Goal: Communication & Community: Participate in discussion

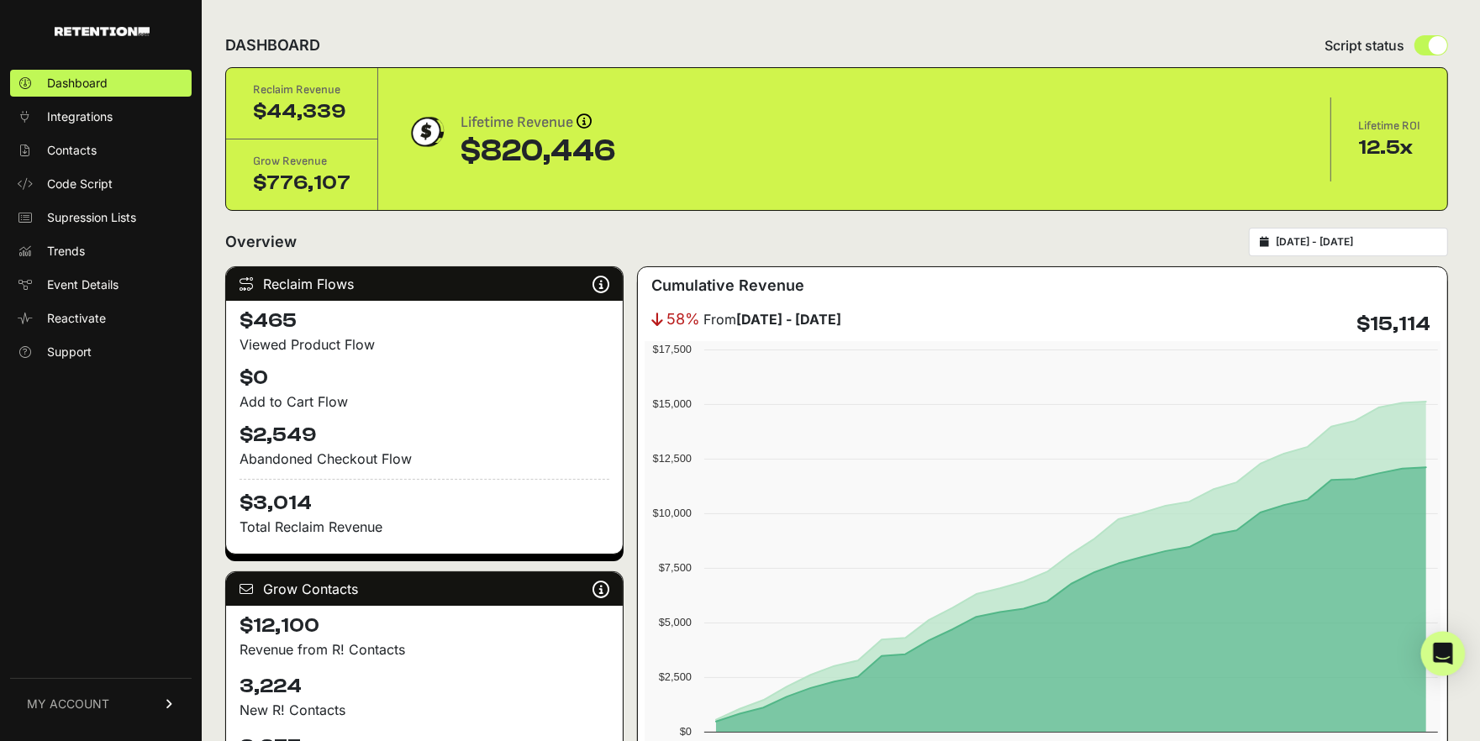
click at [1438, 653] on icon "Open Intercom Messenger" at bounding box center [1442, 654] width 19 height 22
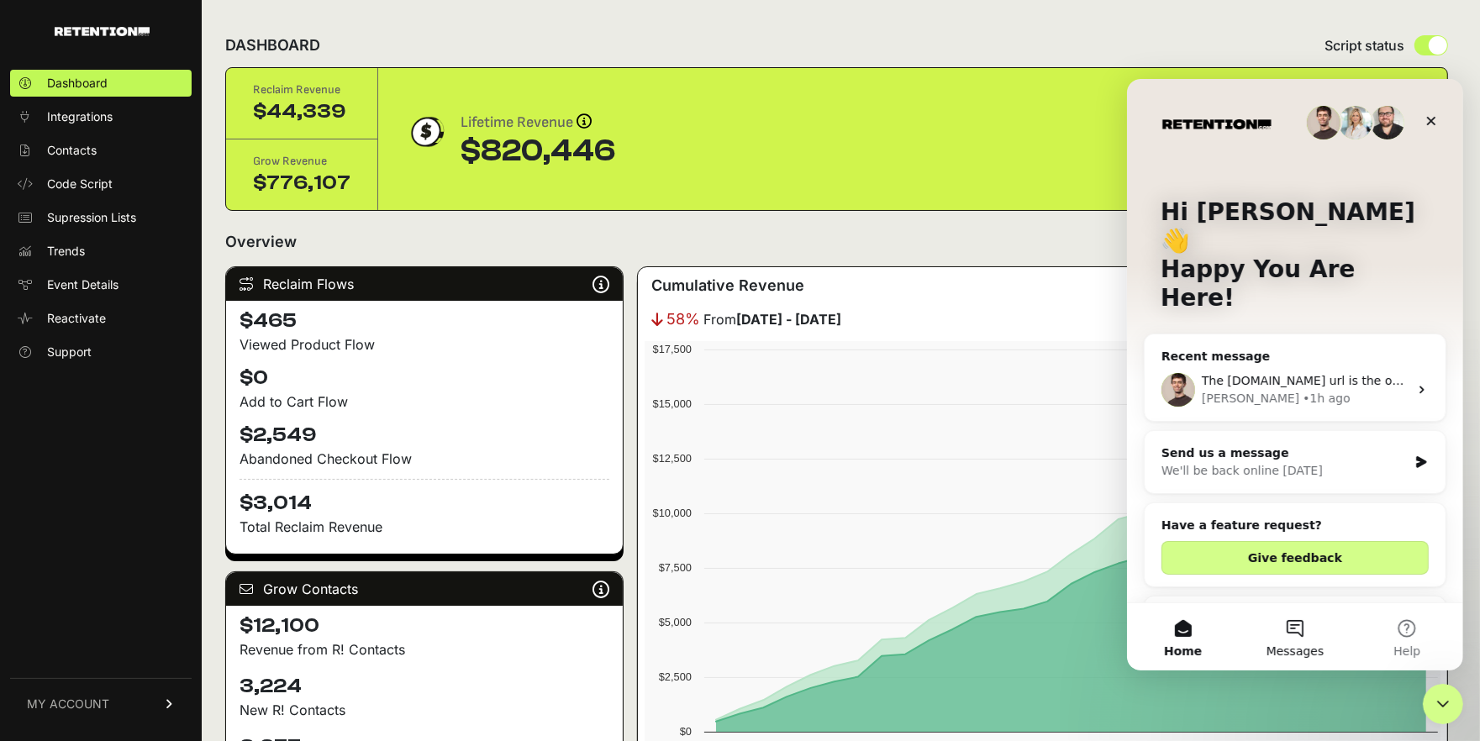
click at [1302, 627] on button "Messages" at bounding box center [1294, 635] width 112 height 67
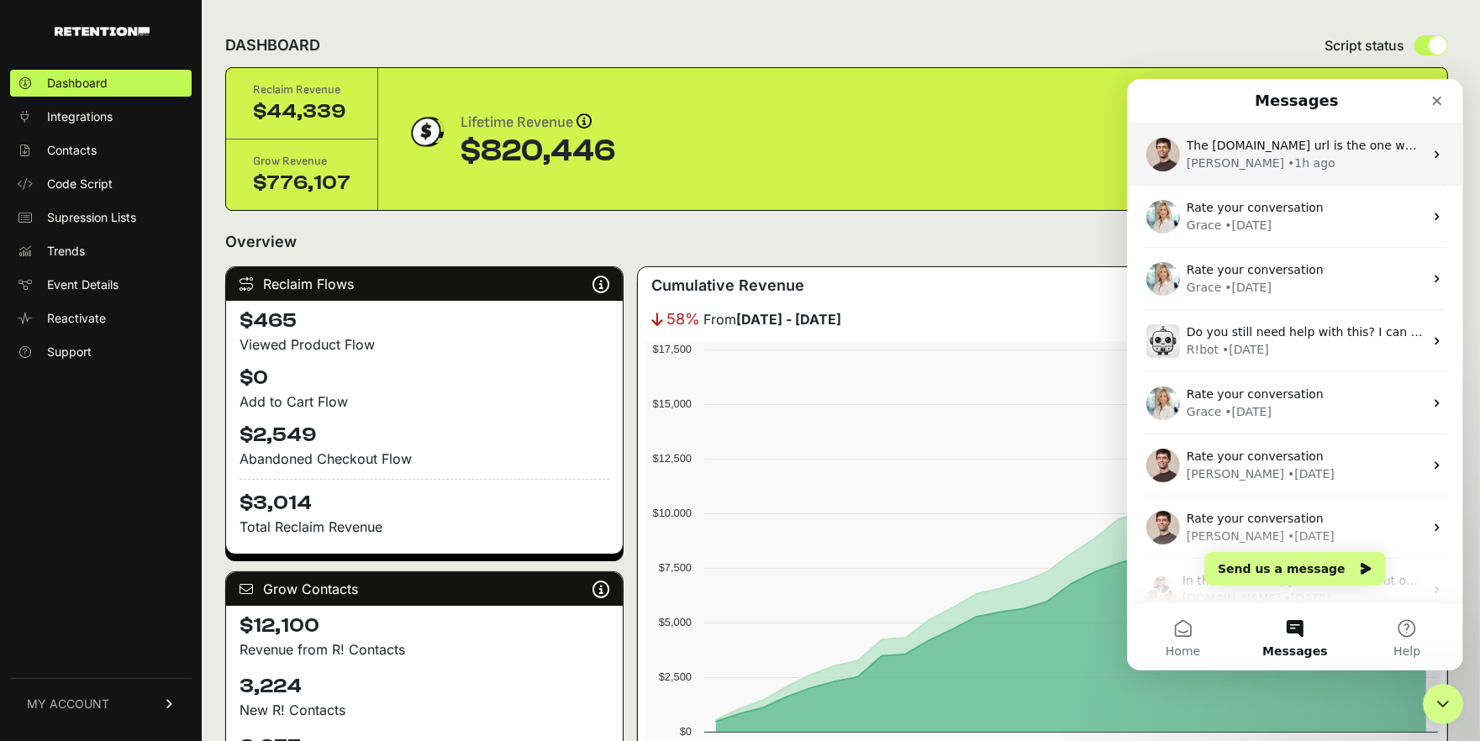
click at [1249, 145] on span "The [DOMAIN_NAME] url is the one where no events are coming throuhg" at bounding box center [1399, 144] width 426 height 13
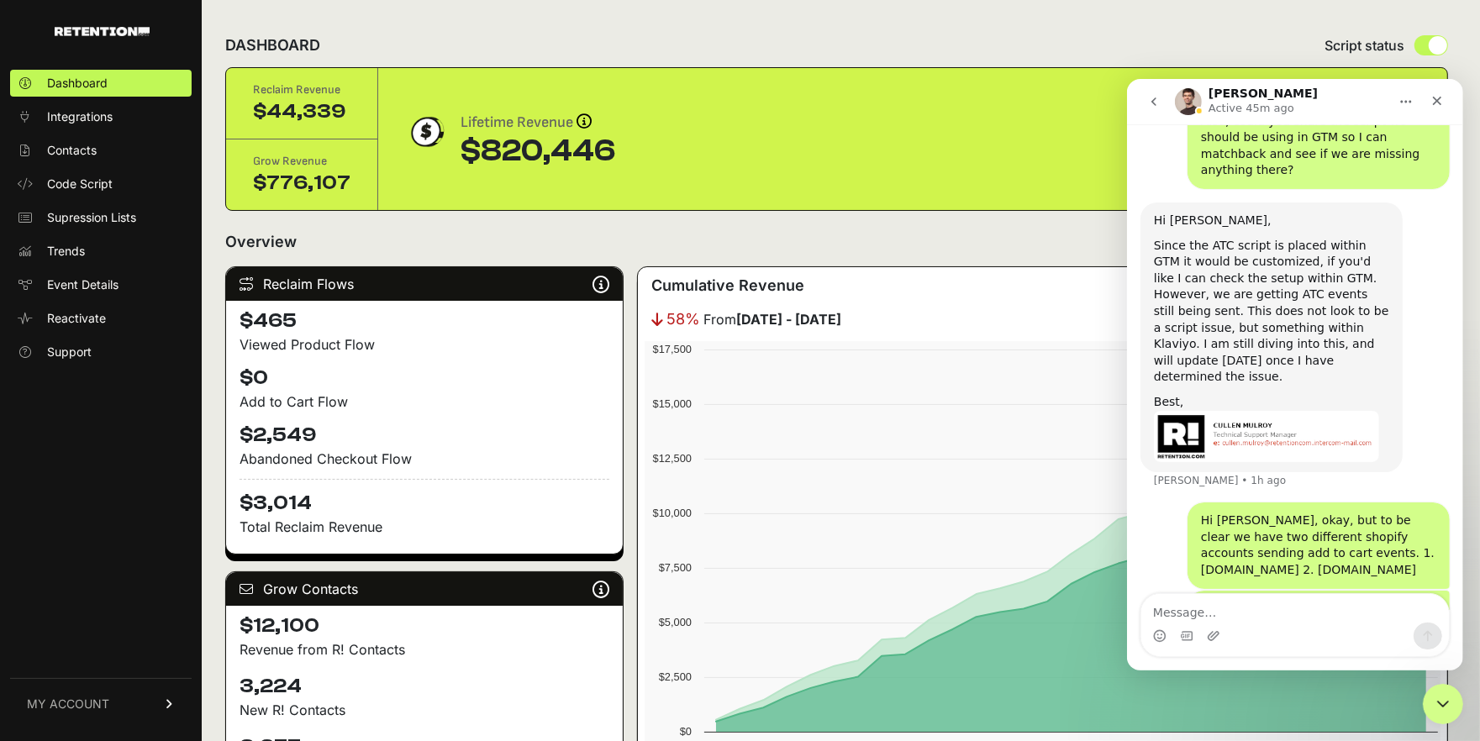
scroll to position [1706, 0]
click at [1288, 599] on div "The [DOMAIN_NAME] url is the one where no events are coming throuhg" at bounding box center [1317, 615] width 235 height 33
click at [1244, 511] on div "Hi [PERSON_NAME], okay, but to be clear we have two different shopify accounts …" at bounding box center [1317, 544] width 235 height 66
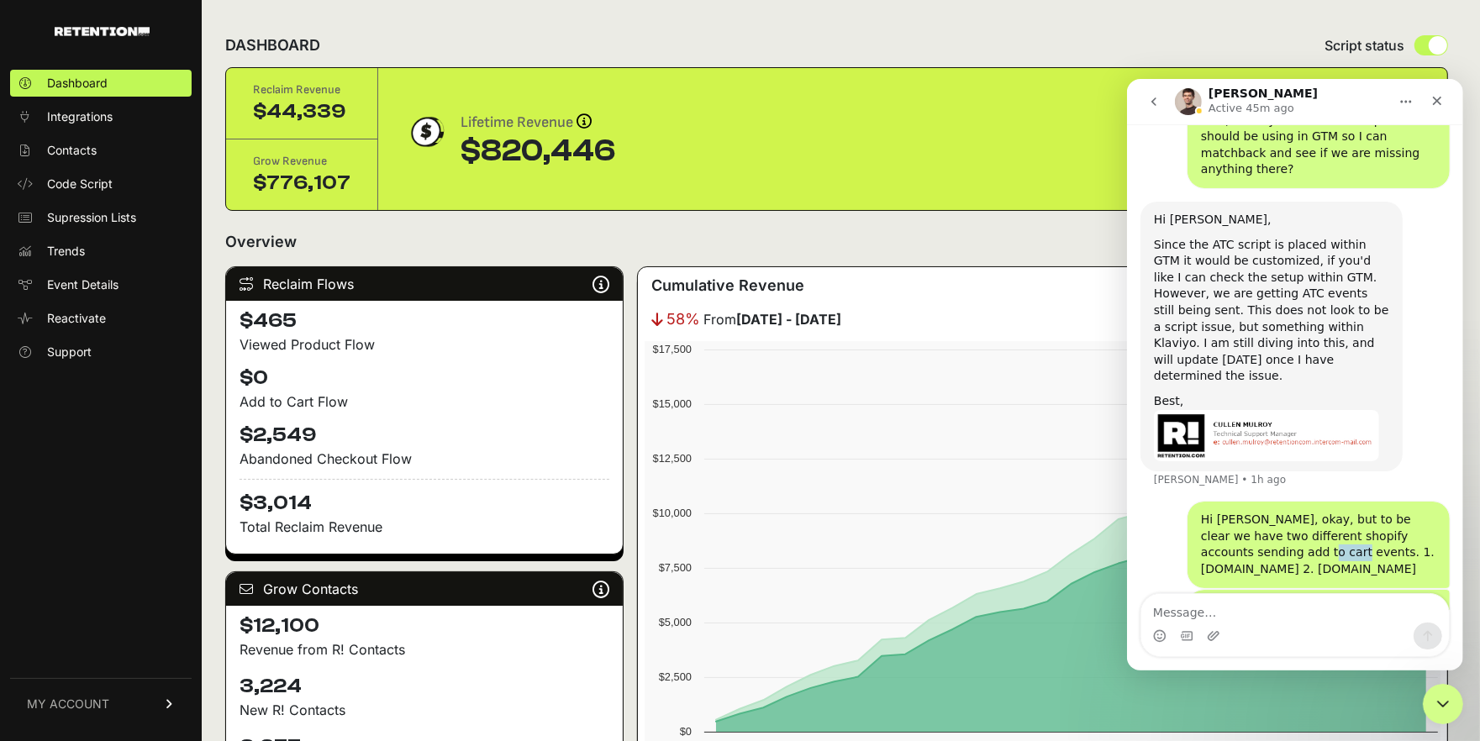
click at [1244, 511] on div "Hi [PERSON_NAME], okay, but to be clear we have two different shopify accounts …" at bounding box center [1317, 544] width 235 height 66
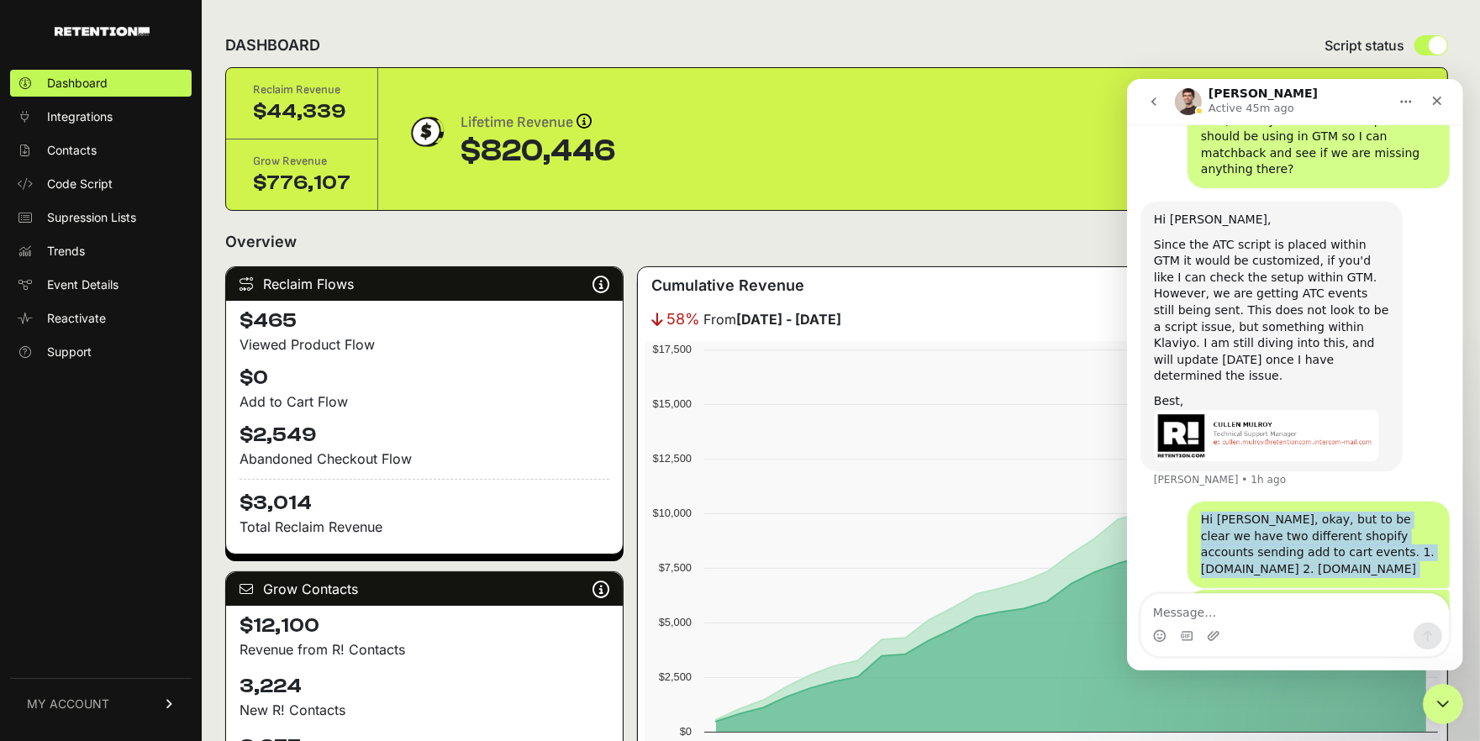
click at [1244, 511] on div "Hi [PERSON_NAME], okay, but to be clear we have two different shopify accounts …" at bounding box center [1317, 544] width 235 height 66
click at [1209, 511] on div "Hi [PERSON_NAME], okay, but to be clear we have two different shopify accounts …" at bounding box center [1317, 544] width 235 height 66
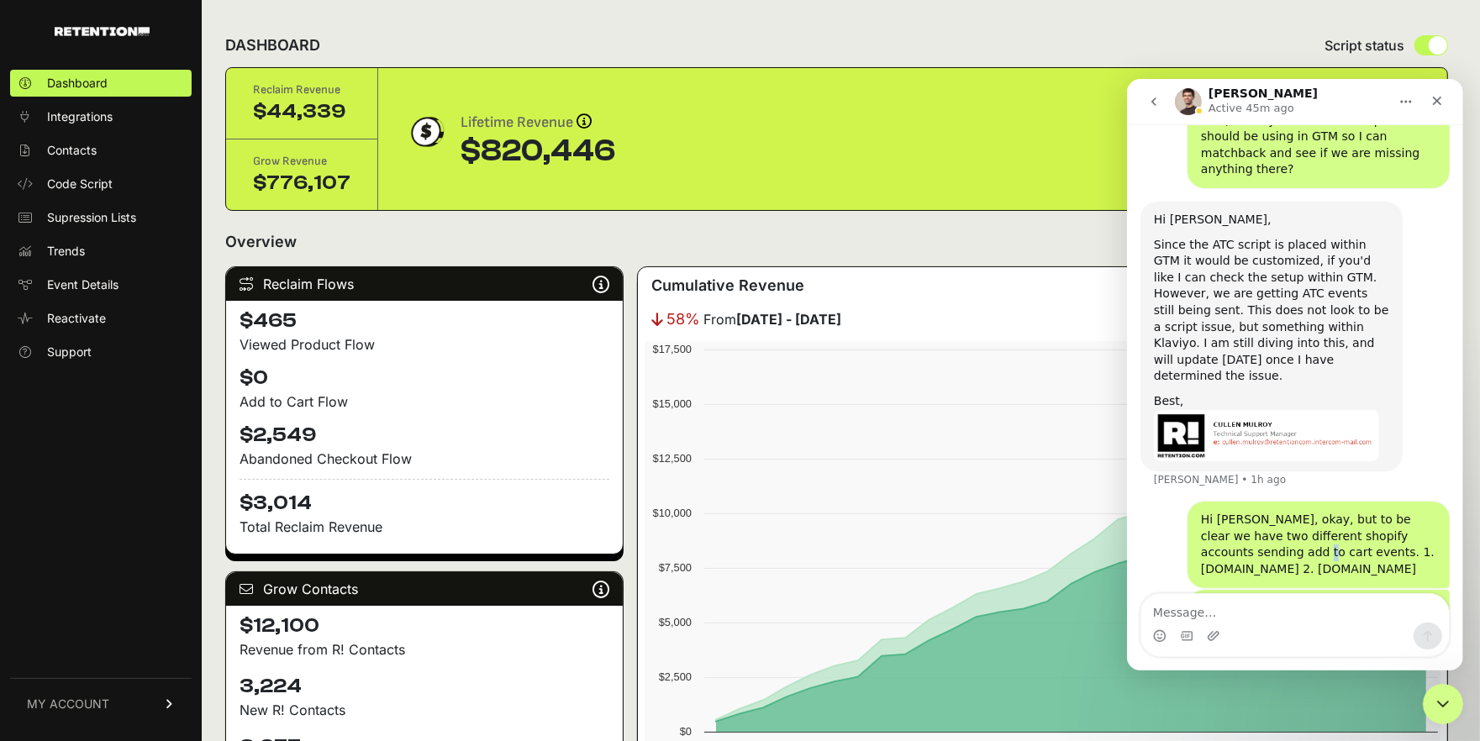
click at [1209, 511] on div "Hi [PERSON_NAME], okay, but to be clear we have two different shopify accounts …" at bounding box center [1317, 544] width 235 height 66
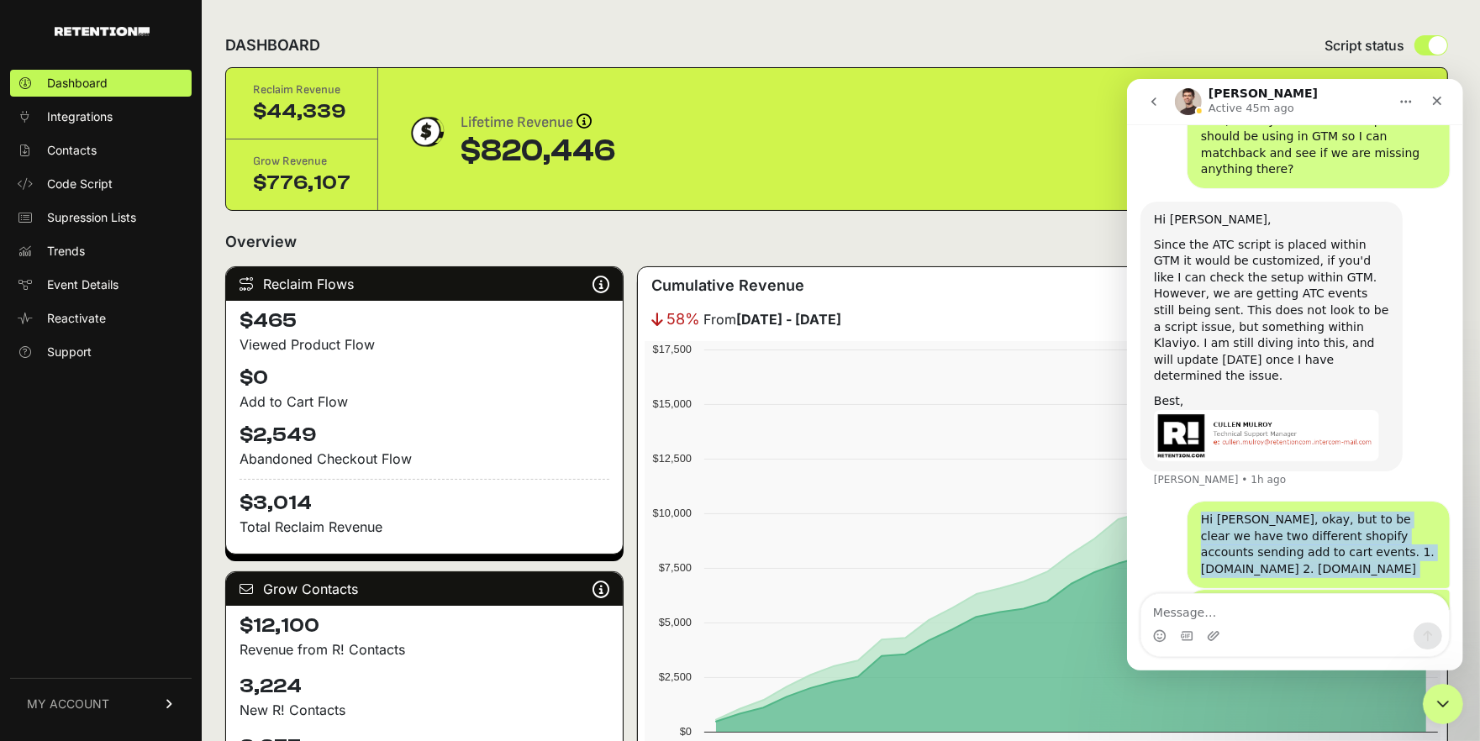
click at [1209, 511] on div "Hi [PERSON_NAME], okay, but to be clear we have two different shopify accounts …" at bounding box center [1317, 544] width 235 height 66
click at [1340, 511] on div "Hi [PERSON_NAME], okay, but to be clear we have two different shopify accounts …" at bounding box center [1317, 544] width 235 height 66
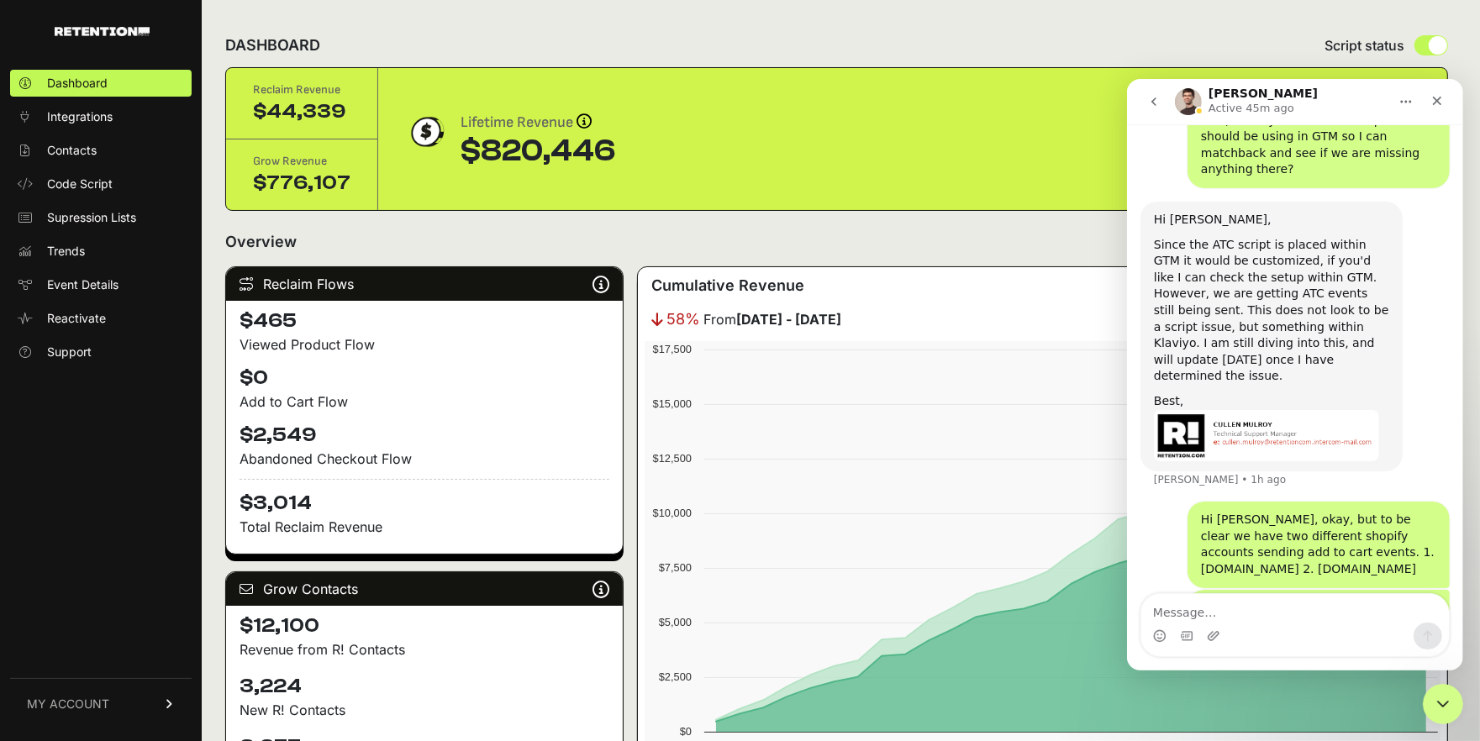
click at [1338, 511] on div "Hi [PERSON_NAME], okay, but to be clear we have two different shopify accounts …" at bounding box center [1317, 544] width 235 height 66
click at [1240, 599] on div "The [DOMAIN_NAME] url is the one where no events are coming throuhg" at bounding box center [1317, 615] width 235 height 33
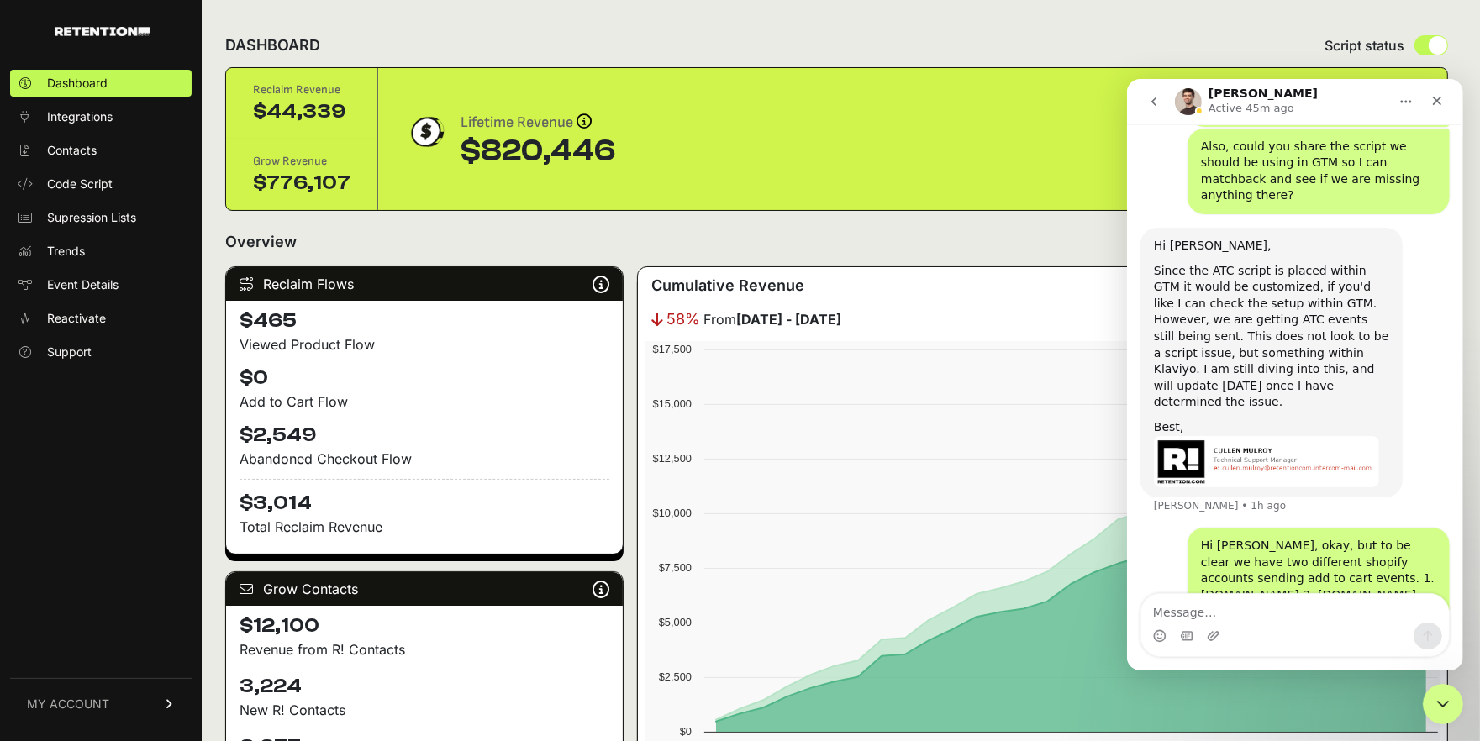
scroll to position [1693, 0]
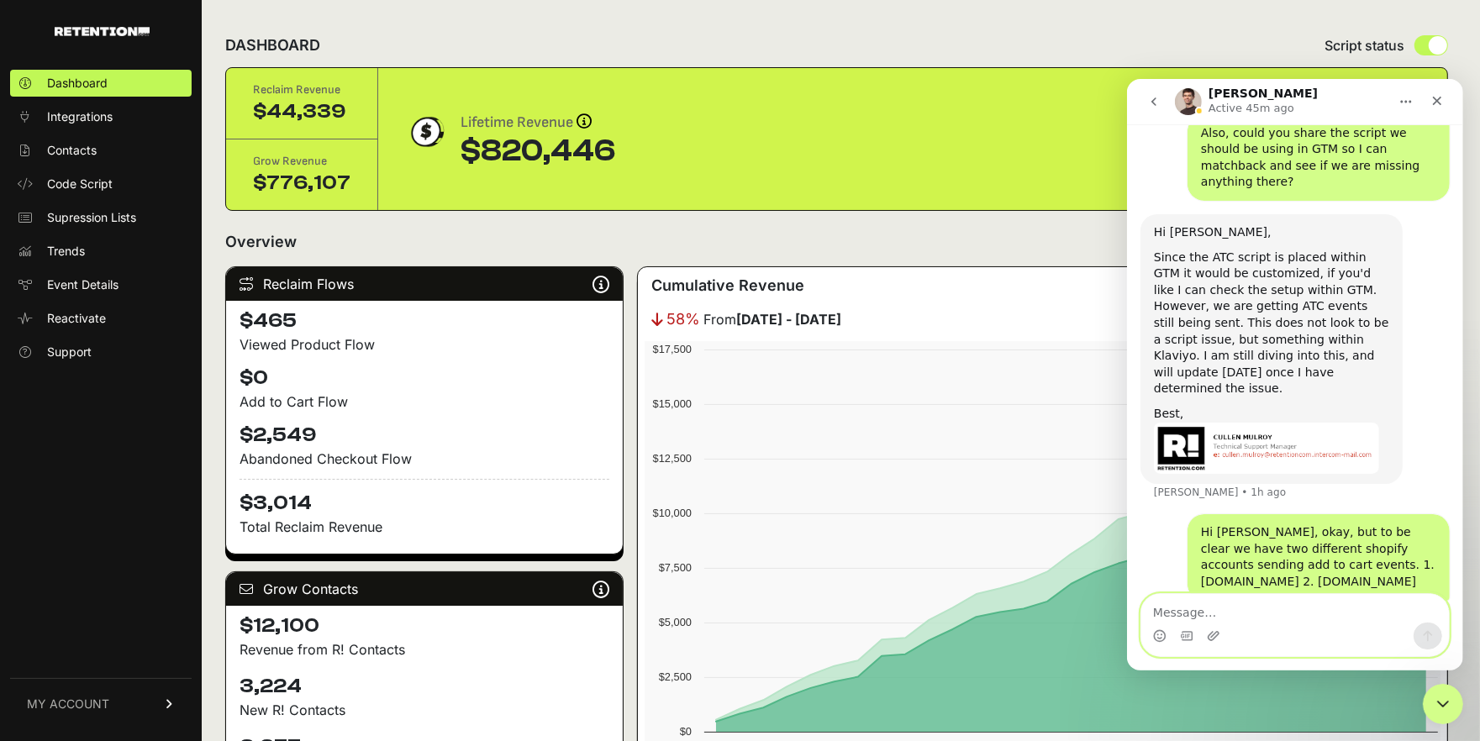
click at [1274, 613] on textarea "Message…" at bounding box center [1294, 607] width 308 height 29
type textarea "*through"
click at [1343, 248] on div "Since the ATC script is placed within GTM it would be customized, if you'd like…" at bounding box center [1270, 273] width 235 height 50
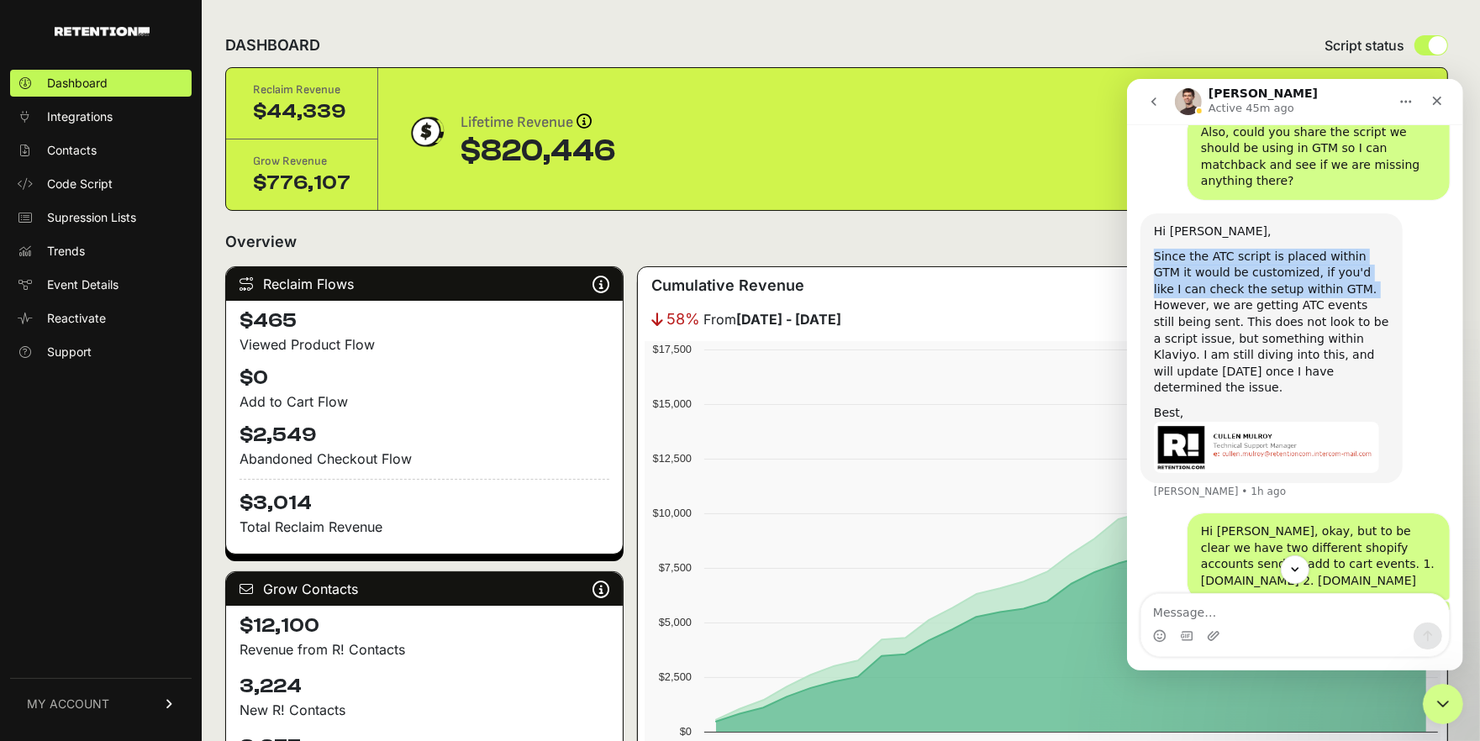
click at [1343, 248] on div "Since the ATC script is placed within GTM it would be customized, if you'd like…" at bounding box center [1270, 273] width 235 height 50
click at [1181, 297] on div "However, we are getting ATC events still being sent. This does not look to be a…" at bounding box center [1270, 346] width 235 height 99
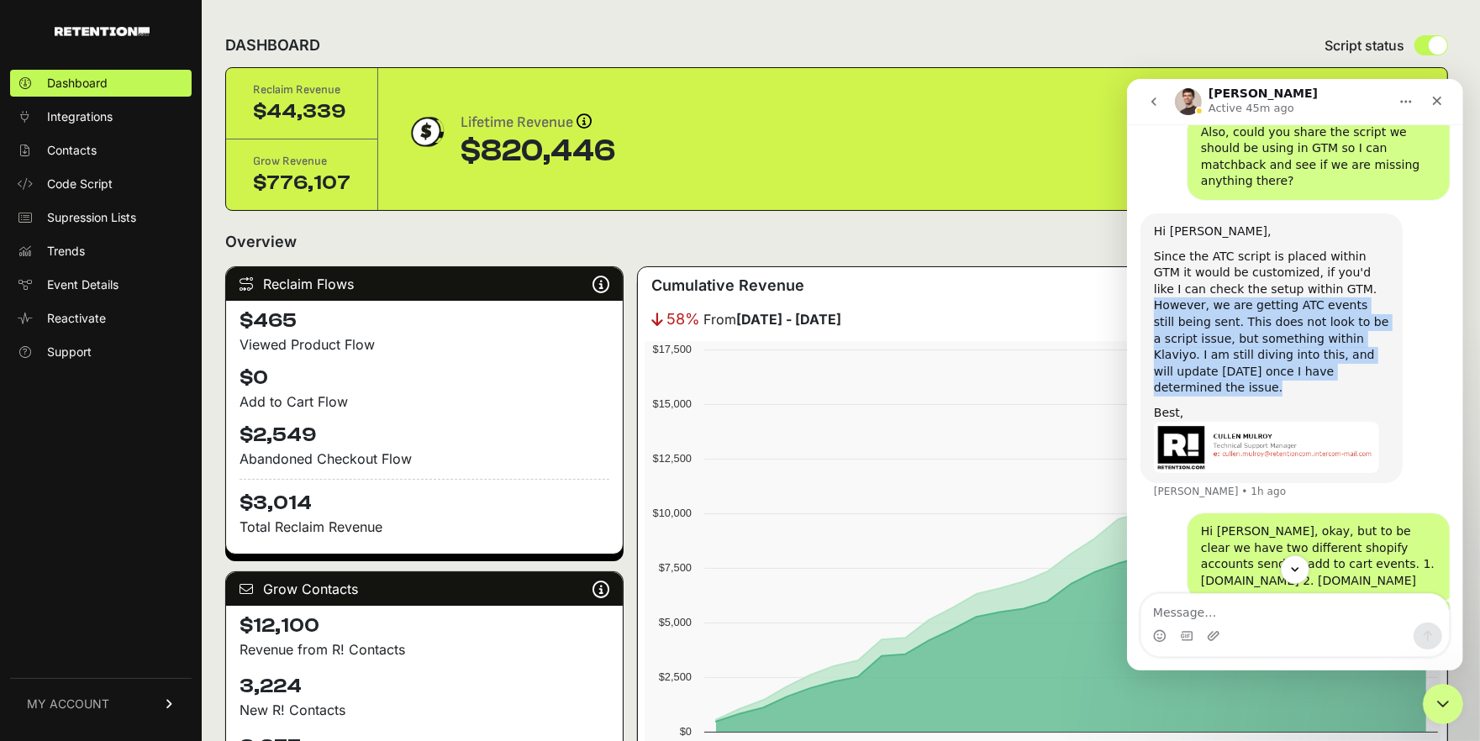
click at [1181, 297] on div "However, we are getting ATC events still being sent. This does not look to be a…" at bounding box center [1270, 346] width 235 height 99
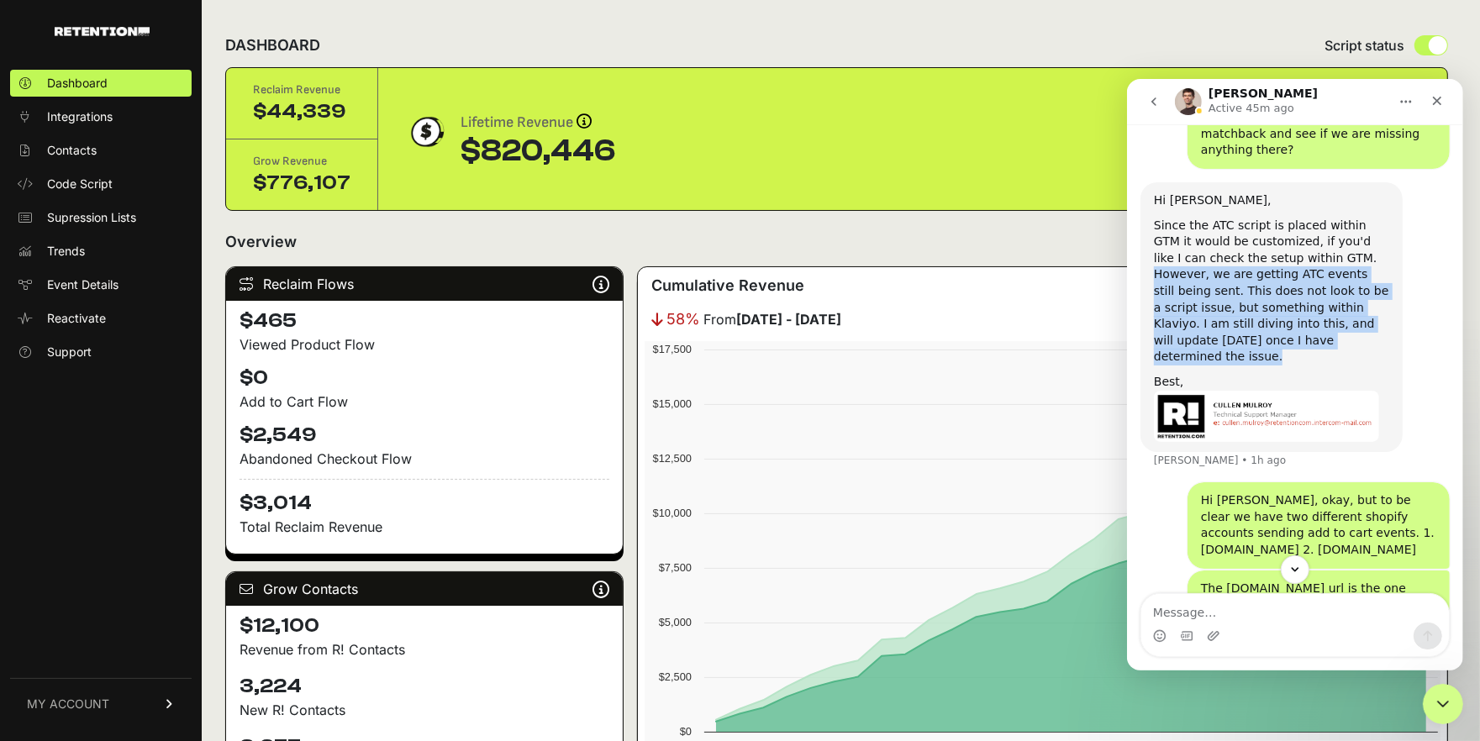
scroll to position [1755, 0]
